Goal: Transaction & Acquisition: Book appointment/travel/reservation

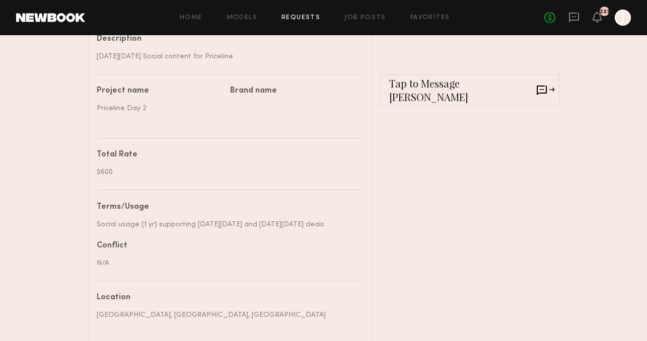
scroll to position [293, 0]
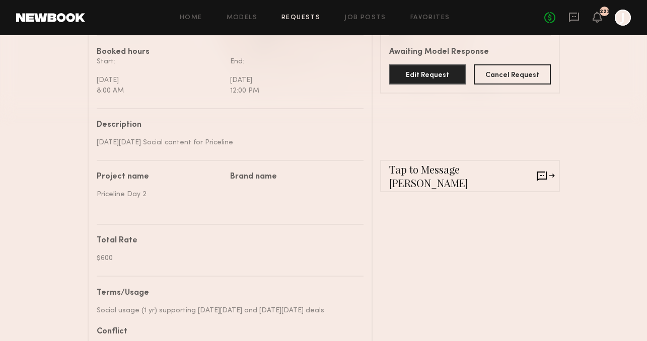
click at [413, 183] on common-border "Tap to Message [PERSON_NAME]" at bounding box center [470, 176] width 180 height 32
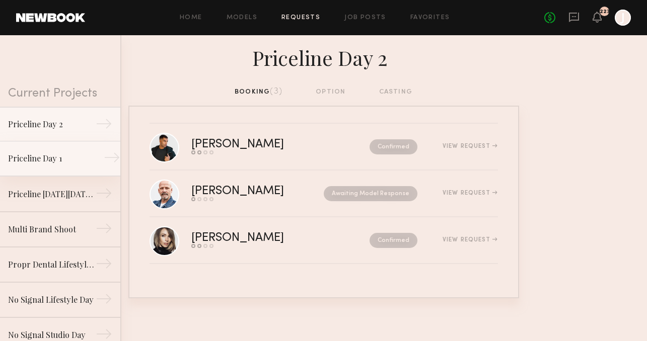
click at [58, 164] on div "Priceline Day 1" at bounding box center [52, 158] width 88 height 12
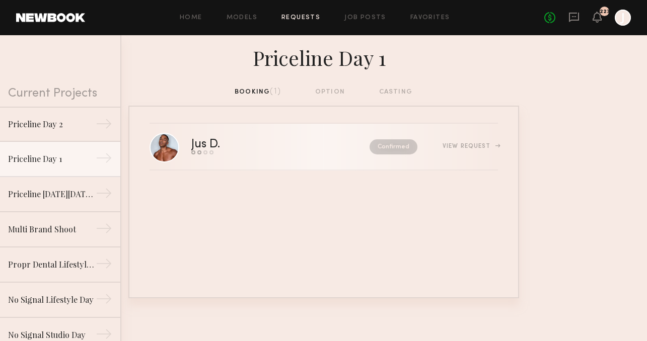
click at [451, 146] on div "View Request" at bounding box center [469, 146] width 55 height 6
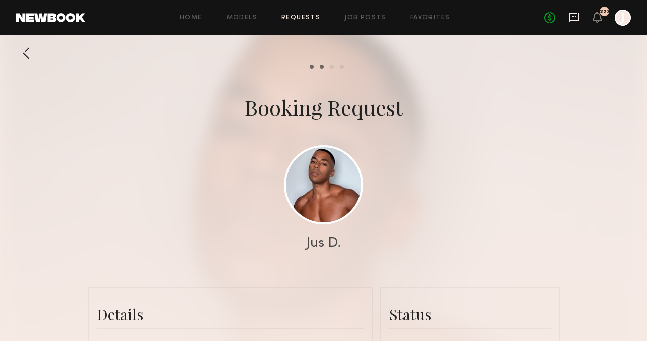
click at [578, 15] on icon at bounding box center [574, 18] width 10 height 10
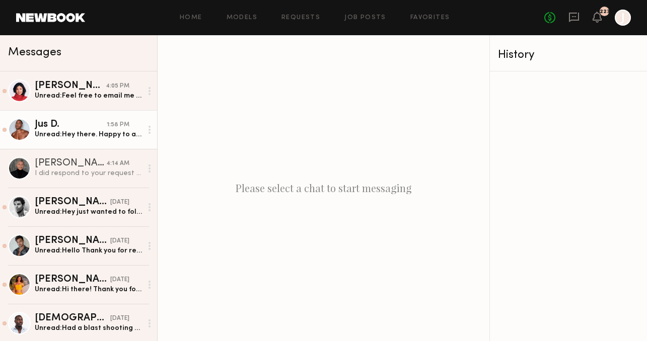
click at [93, 135] on div "Unread: Hey there. Happy to accept the booking request for tomorrow! Feel free …" at bounding box center [88, 135] width 107 height 10
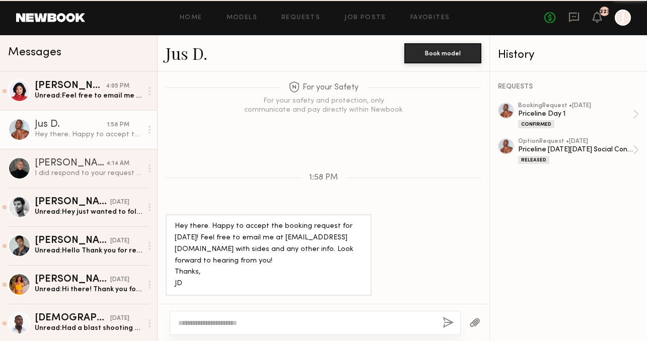
scroll to position [849, 0]
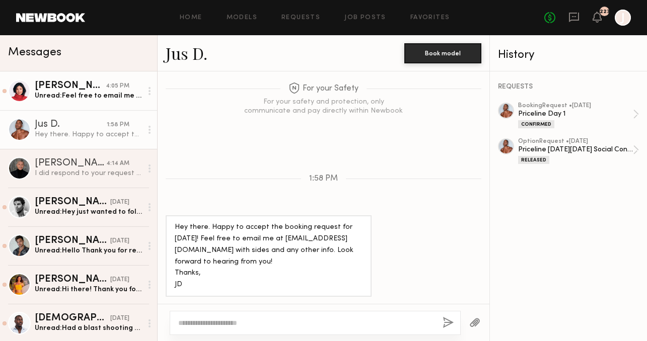
click at [101, 86] on div "Lin Y." at bounding box center [70, 86] width 71 height 10
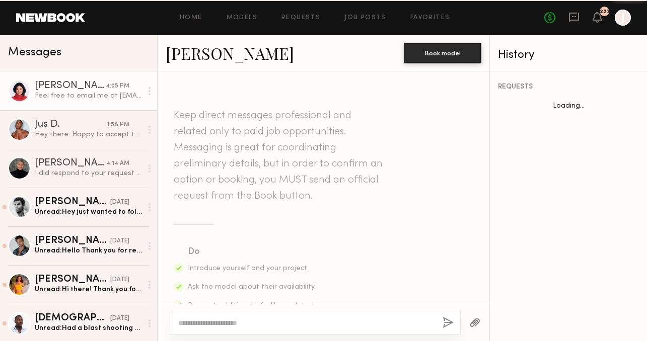
scroll to position [346, 0]
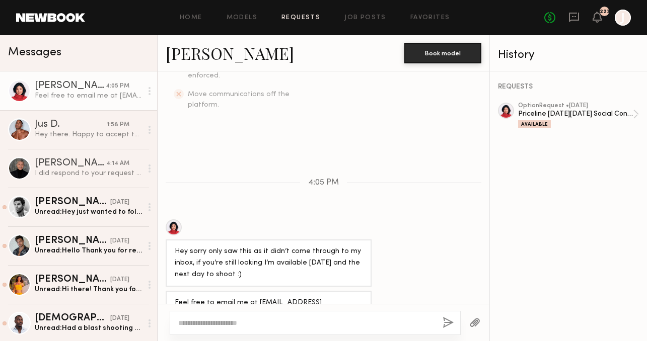
click at [302, 19] on link "Requests" at bounding box center [300, 18] width 39 height 7
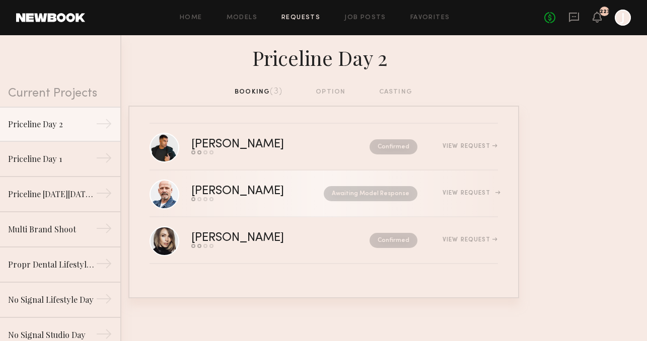
click at [460, 193] on div "View Request" at bounding box center [469, 193] width 55 height 6
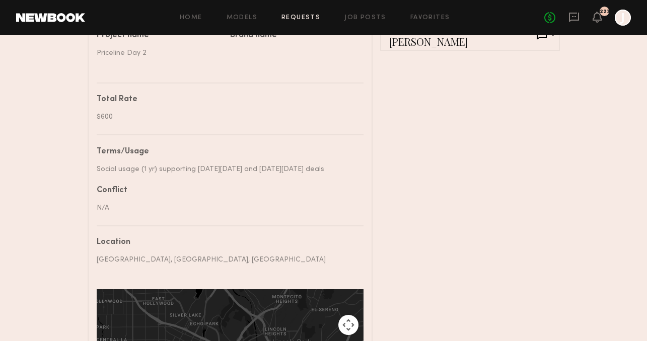
scroll to position [260, 0]
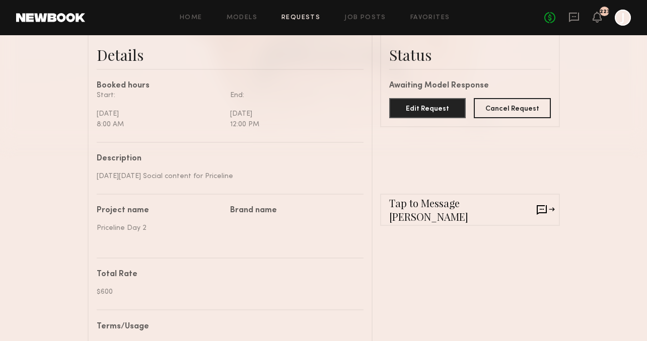
click at [407, 210] on span "Tap to Message Rick" at bounding box center [462, 209] width 147 height 27
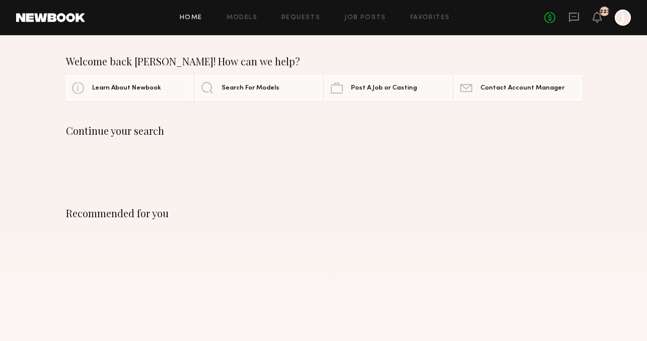
click at [573, 17] on icon at bounding box center [574, 16] width 4 height 1
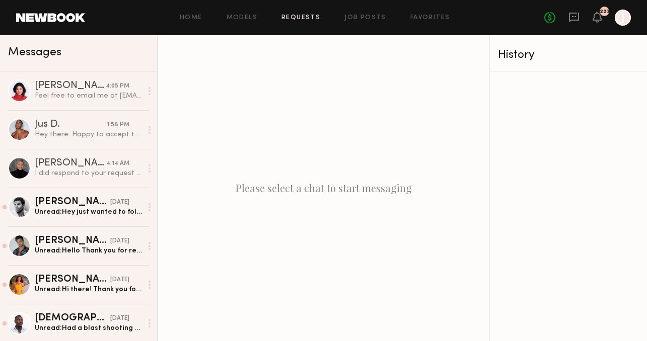
click at [307, 15] on link "Requests" at bounding box center [300, 18] width 39 height 7
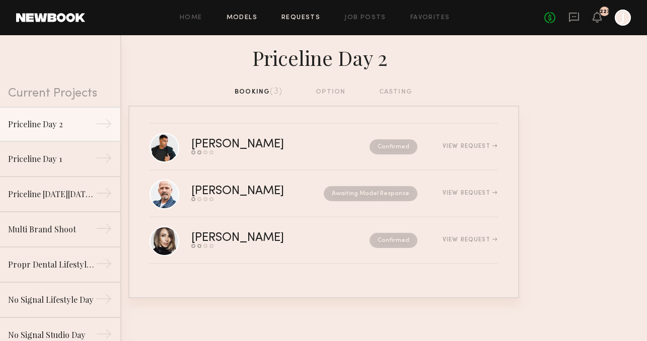
click at [241, 17] on link "Models" at bounding box center [241, 18] width 31 height 7
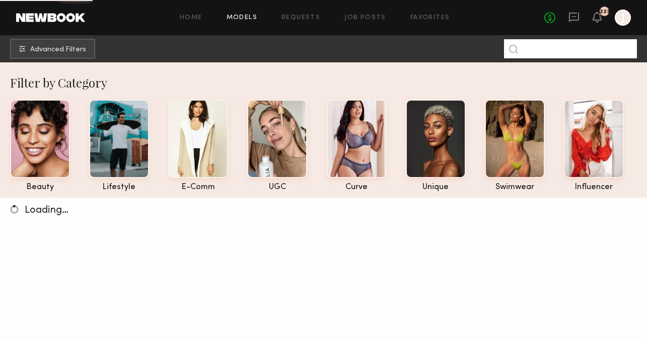
click at [546, 53] on input at bounding box center [570, 48] width 133 height 19
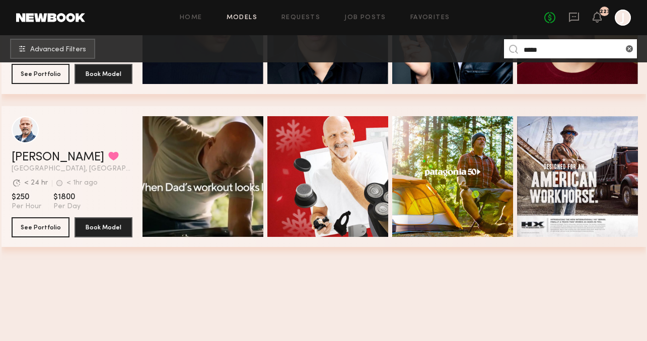
scroll to position [3329, 0]
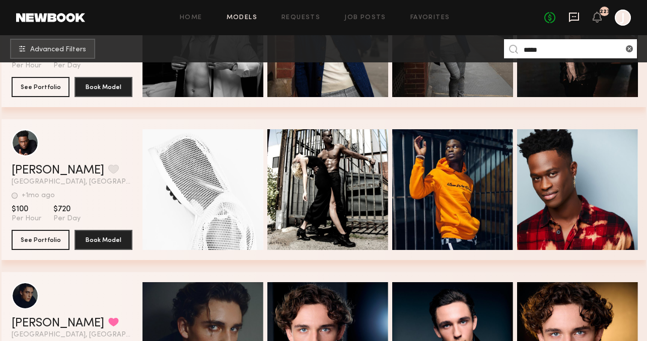
type input "****"
click at [569, 15] on icon at bounding box center [574, 18] width 10 height 10
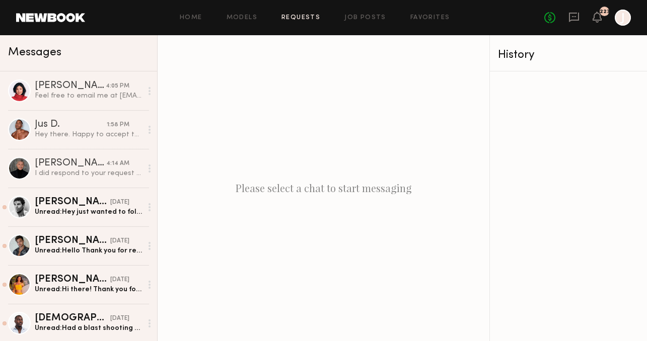
click at [308, 17] on link "Requests" at bounding box center [300, 18] width 39 height 7
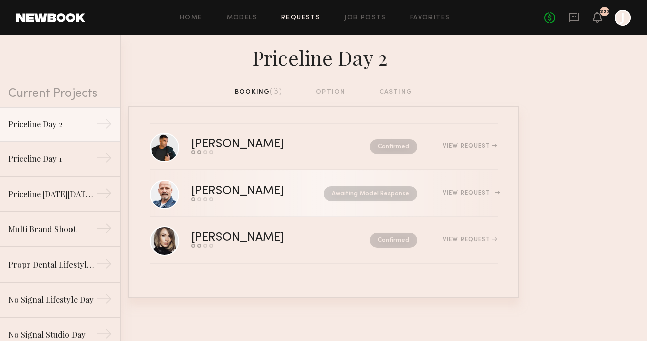
click at [483, 188] on div "Rick L. Send request Model response Review hours worked Pay model Awaiting Mode…" at bounding box center [344, 194] width 306 height 16
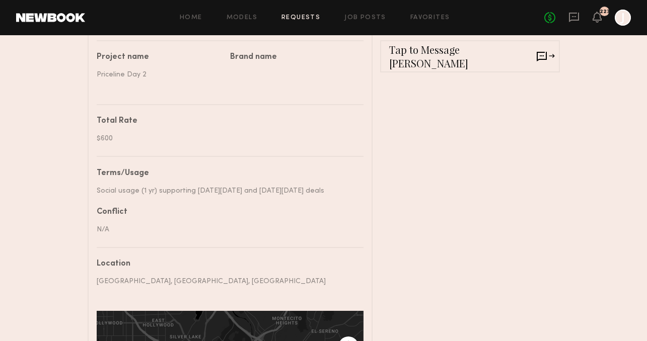
scroll to position [328, 0]
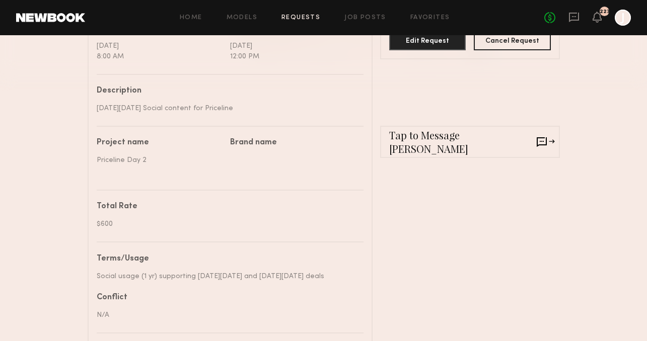
click at [427, 141] on span "Tap to Message Rick" at bounding box center [462, 141] width 147 height 27
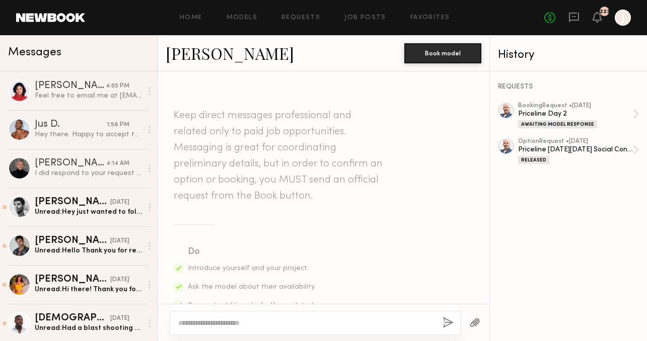
click at [175, 54] on link "[PERSON_NAME]" at bounding box center [230, 53] width 128 height 22
click at [194, 58] on link "[PERSON_NAME]" at bounding box center [230, 53] width 128 height 22
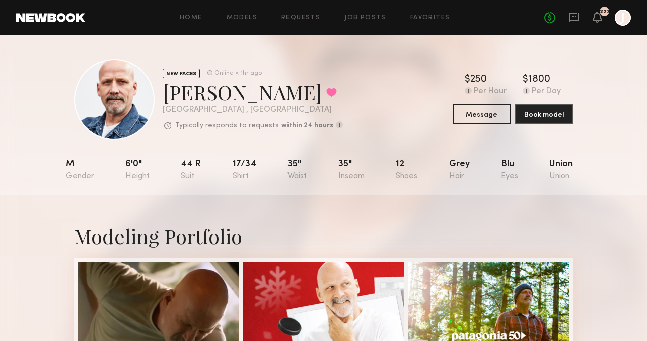
click at [314, 234] on div "Modeling Portfolio" at bounding box center [323, 236] width 499 height 27
click at [457, 98] on div "$ Typical rate set by model. Can vary by project & usage. 250 Per Hour $ Typica…" at bounding box center [512, 99] width 121 height 49
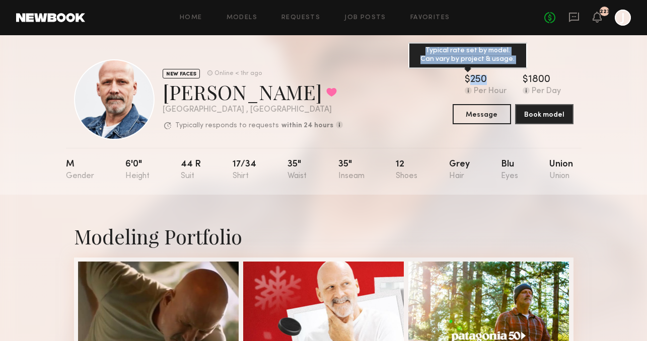
drag, startPoint x: 465, startPoint y: 79, endPoint x: 488, endPoint y: 80, distance: 22.7
click at [488, 80] on div "$ Typical rate set by model. Can vary by project & usage. 250" at bounding box center [486, 80] width 42 height 10
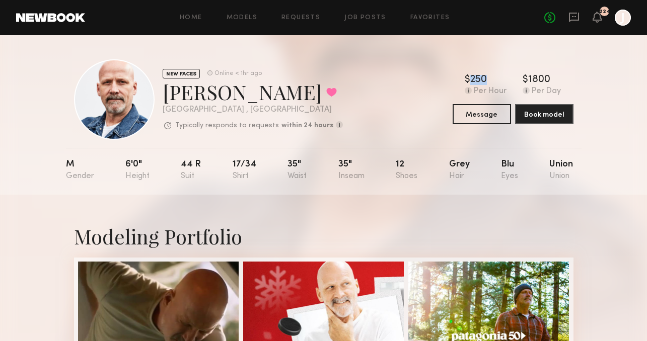
click at [414, 53] on nb-model-profile-header "NEW FACES Online < 1hr ago Rick L. Favorited Los Angeles , CA Typically respond…" at bounding box center [323, 87] width 515 height 105
click at [577, 16] on icon at bounding box center [573, 17] width 11 height 11
